Goal: Go to known website: Access a specific website the user already knows

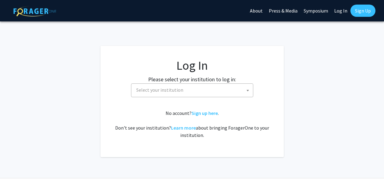
select select
click at [250, 87] on span "Select your institution" at bounding box center [193, 90] width 119 height 13
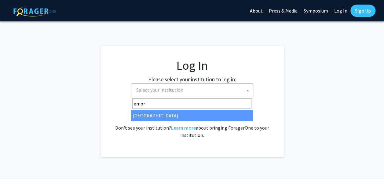
type input "emory"
select select "12"
